Goal: Task Accomplishment & Management: Use online tool/utility

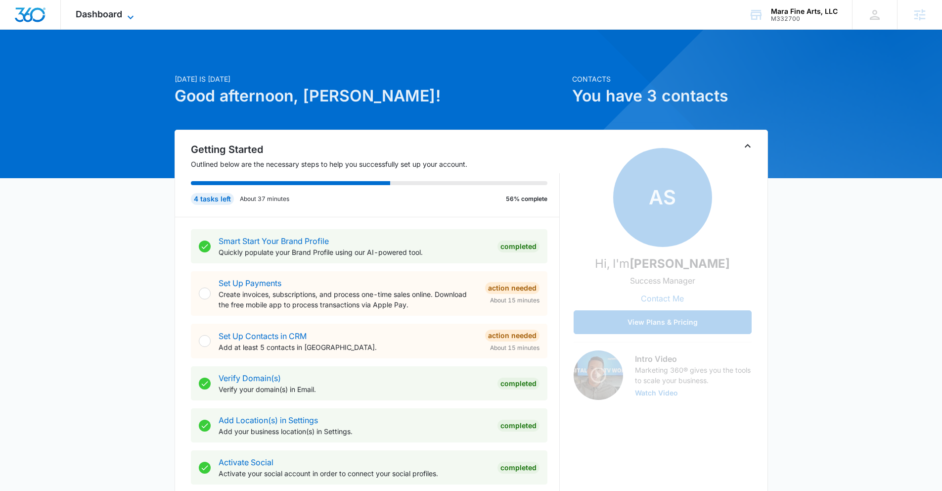
click at [129, 11] on icon at bounding box center [131, 17] width 12 height 12
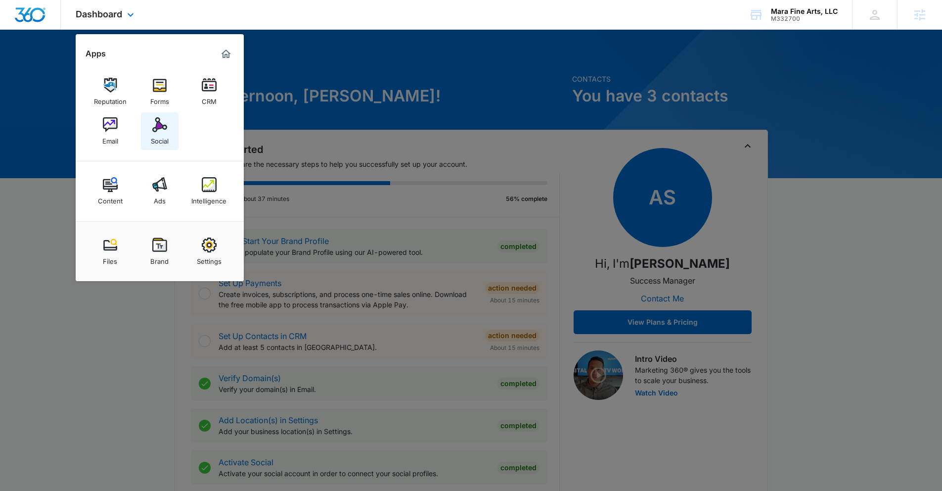
click at [156, 140] on div "Social" at bounding box center [160, 138] width 18 height 13
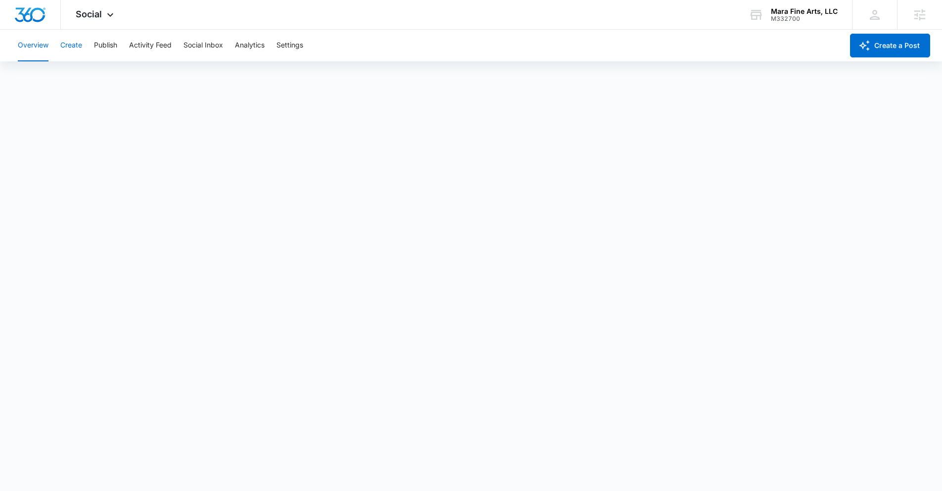
click at [70, 44] on button "Create" at bounding box center [71, 46] width 22 height 32
click at [105, 30] on button "Publish" at bounding box center [105, 46] width 23 height 32
click at [70, 45] on button "Create" at bounding box center [71, 46] width 22 height 32
